Goal: Check status: Check status

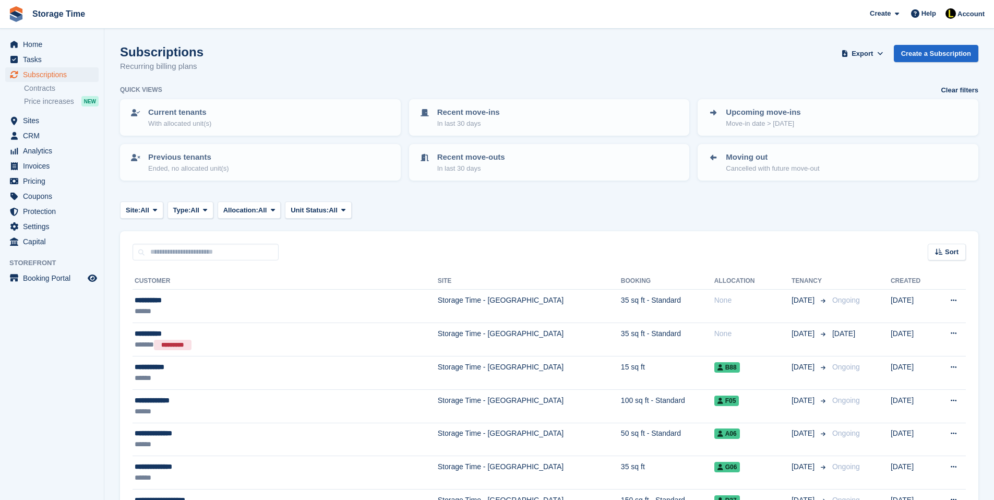
click at [427, 258] on div "Sort Sort by Customer name Date created Move in date Move out date Created (old…" at bounding box center [549, 246] width 859 height 30
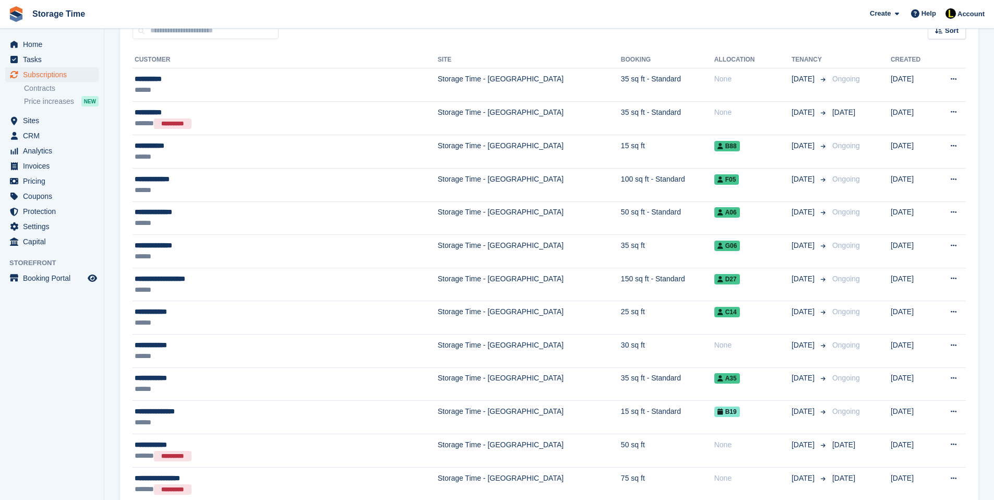
scroll to position [230, 0]
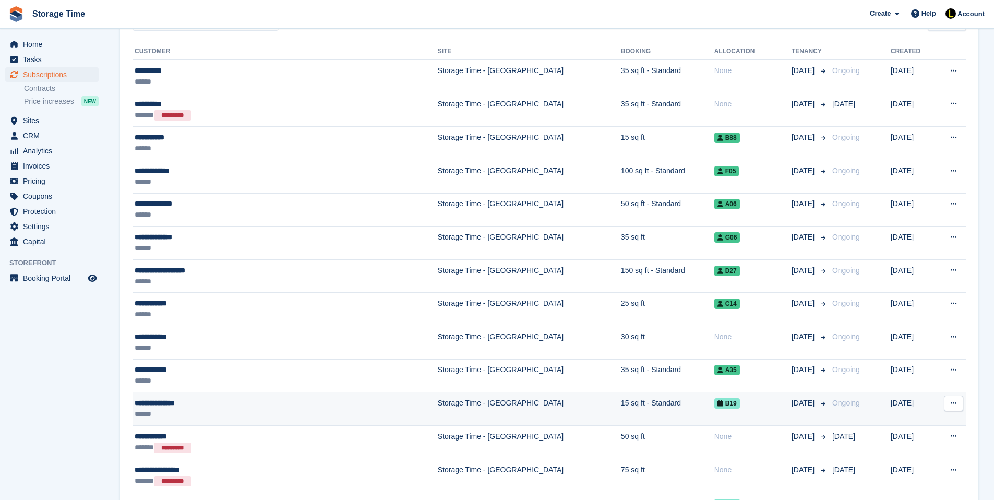
click at [445, 397] on td "Storage Time - [GEOGRAPHIC_DATA]" at bounding box center [529, 409] width 183 height 33
